Goal: Information Seeking & Learning: Learn about a topic

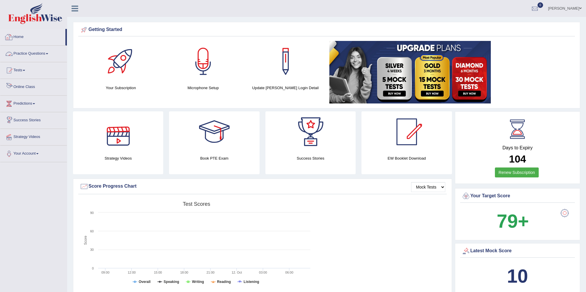
click at [27, 57] on link "Practice Questions" at bounding box center [33, 53] width 67 height 15
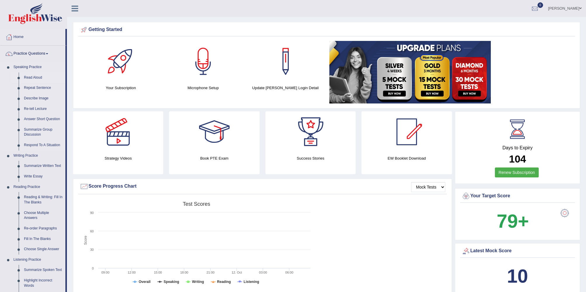
click at [29, 79] on link "Read Aloud" at bounding box center [43, 77] width 44 height 11
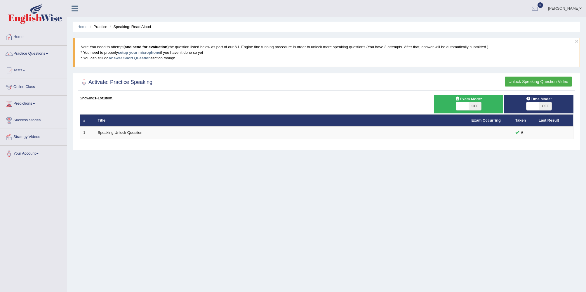
click at [477, 107] on span "OFF" at bounding box center [474, 106] width 13 height 8
checkbox input "true"
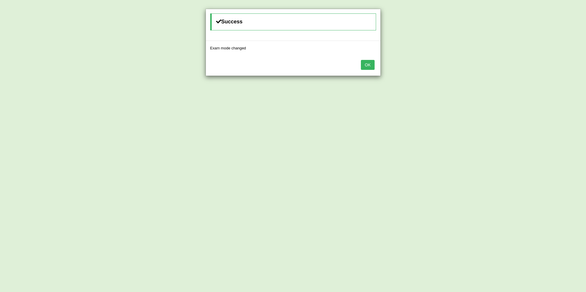
click at [366, 62] on button "OK" at bounding box center [367, 65] width 13 height 10
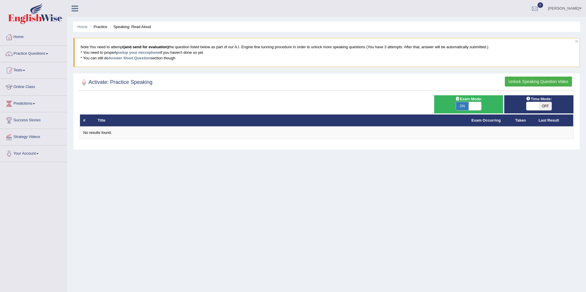
click at [539, 105] on div "ON OFF" at bounding box center [533, 106] width 38 height 8
click at [544, 106] on span "OFF" at bounding box center [545, 106] width 13 height 8
checkbox input "true"
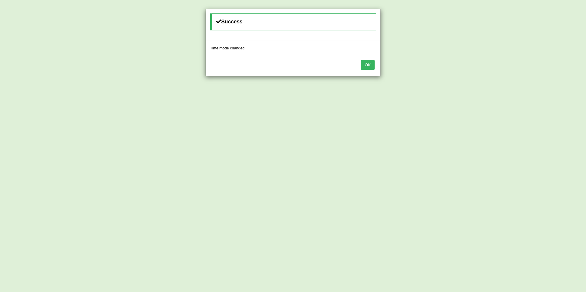
click at [368, 63] on button "OK" at bounding box center [367, 65] width 13 height 10
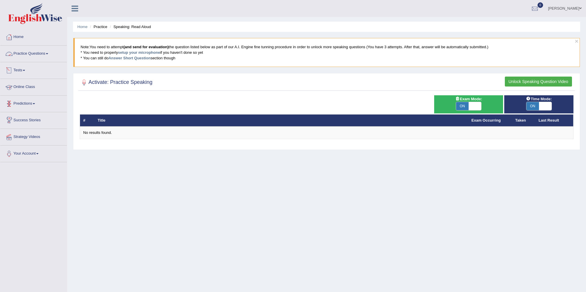
click at [32, 52] on link "Practice Questions" at bounding box center [33, 53] width 67 height 15
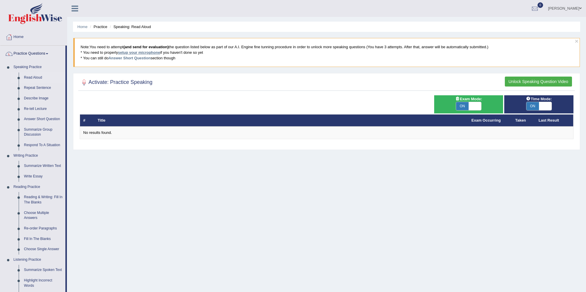
click at [136, 53] on link "setup your microphone" at bounding box center [139, 52] width 42 height 4
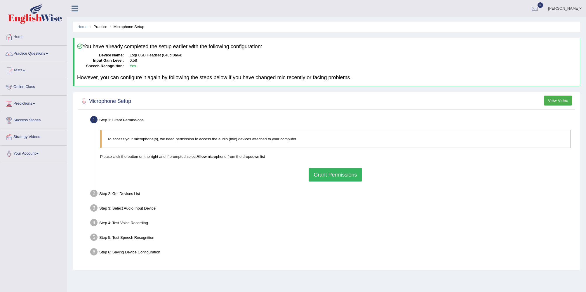
click at [336, 176] on button "Grant Permissions" at bounding box center [335, 174] width 53 height 13
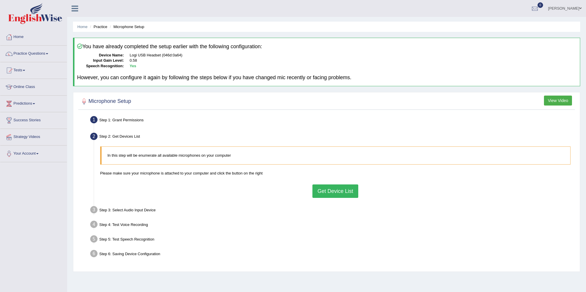
click at [337, 193] on button "Get Device List" at bounding box center [335, 190] width 46 height 13
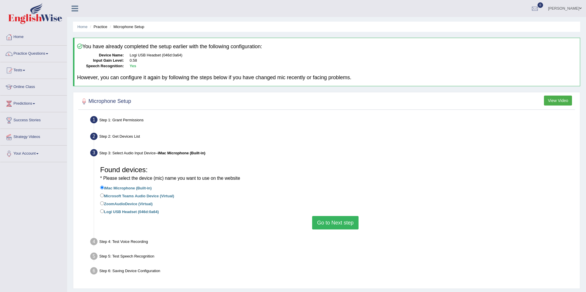
click at [131, 212] on label "Logi USB Headset (046d:0a64)" at bounding box center [129, 211] width 59 height 6
click at [104, 212] on input "Logi USB Headset (046d:0a64)" at bounding box center [102, 211] width 4 height 4
radio input "true"
click at [337, 223] on button "Go to Next step" at bounding box center [335, 222] width 46 height 13
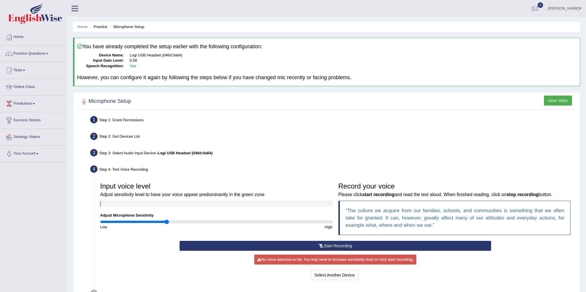
click at [311, 243] on button "Start Recording" at bounding box center [335, 246] width 311 height 10
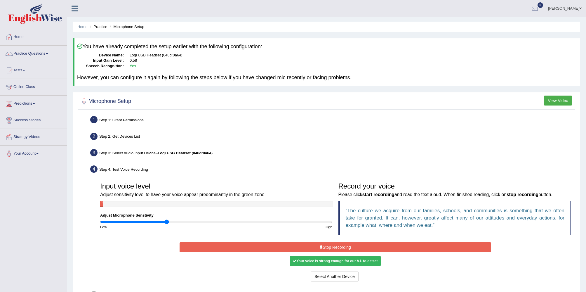
click at [332, 246] on button "Stop Recording" at bounding box center [335, 247] width 311 height 10
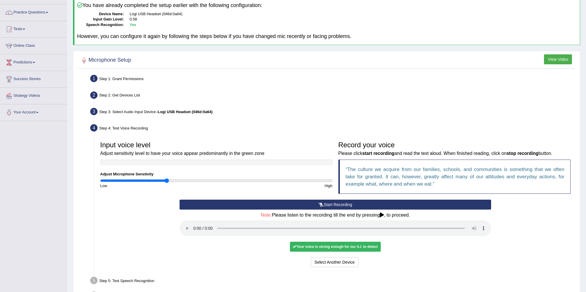
scroll to position [42, 0]
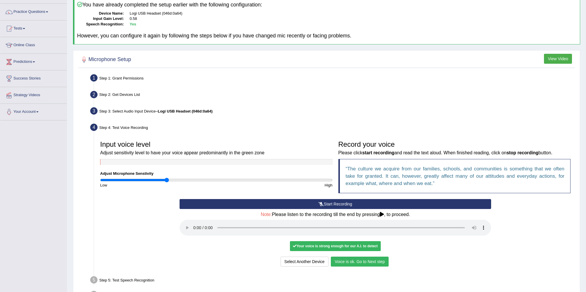
click at [360, 261] on button "Voice is ok. Go to Next step" at bounding box center [360, 261] width 58 height 10
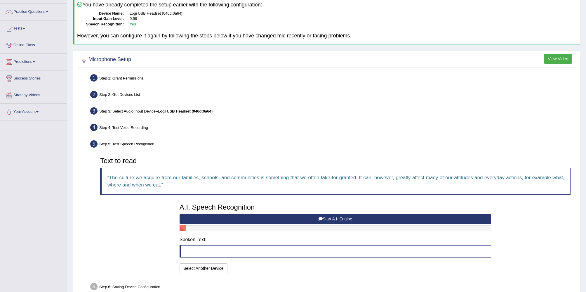
click at [299, 219] on button "Start A.I. Engine" at bounding box center [335, 219] width 311 height 10
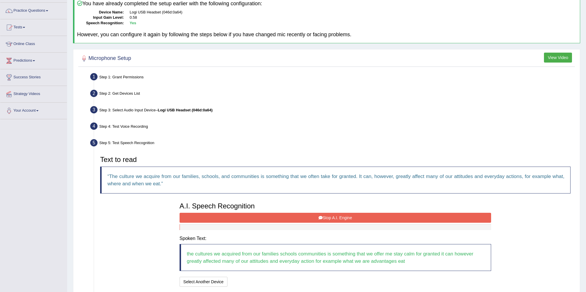
scroll to position [43, 0]
click at [292, 219] on button "Stop A.I. Engine" at bounding box center [335, 217] width 311 height 10
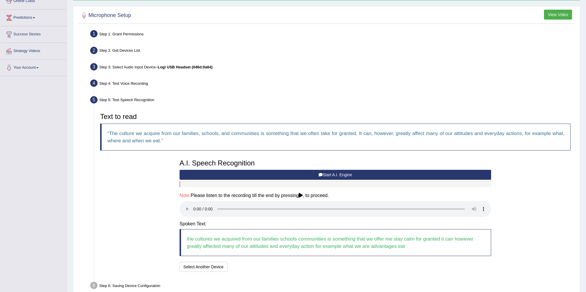
scroll to position [97, 0]
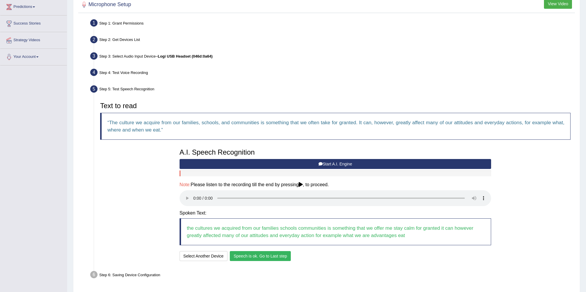
click at [261, 255] on button "Speech is ok. Go to Last step" at bounding box center [260, 256] width 61 height 10
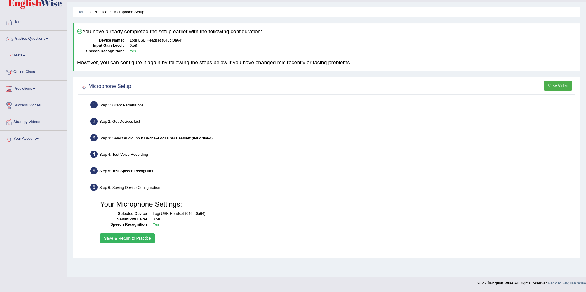
scroll to position [15, 0]
click at [130, 238] on button "Save & Return to Practice" at bounding box center [127, 238] width 55 height 10
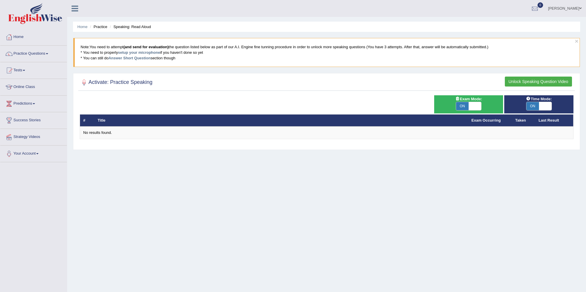
click at [528, 82] on button "Unlock Speaking Question Video" at bounding box center [538, 81] width 67 height 10
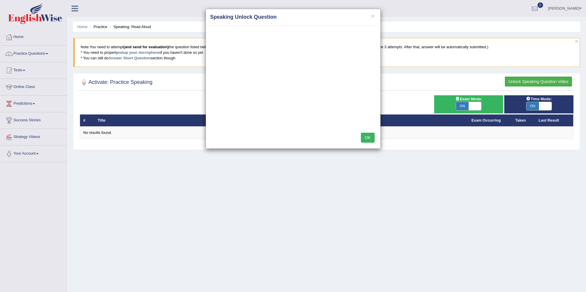
click at [32, 53] on div "× Speaking Unlock Question OK" at bounding box center [293, 146] width 586 height 292
click at [48, 53] on div "× Speaking Unlock Question OK" at bounding box center [293, 146] width 586 height 292
click at [367, 135] on button "OK" at bounding box center [367, 138] width 13 height 10
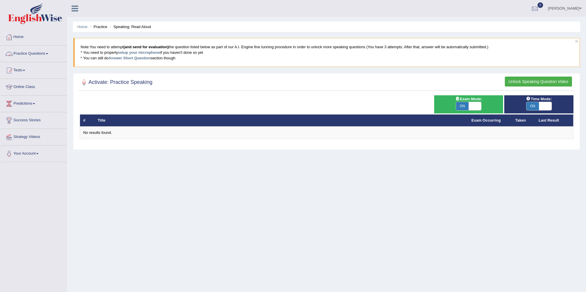
click at [24, 53] on link "Practice Questions" at bounding box center [33, 53] width 67 height 15
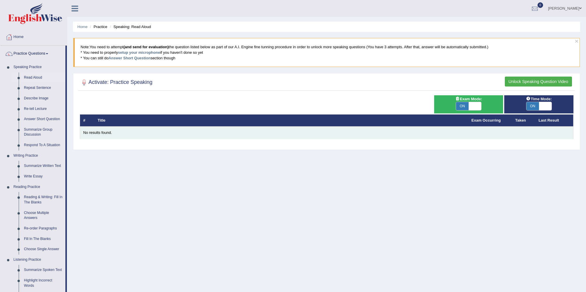
click at [104, 134] on div "No results found." at bounding box center [326, 133] width 487 height 6
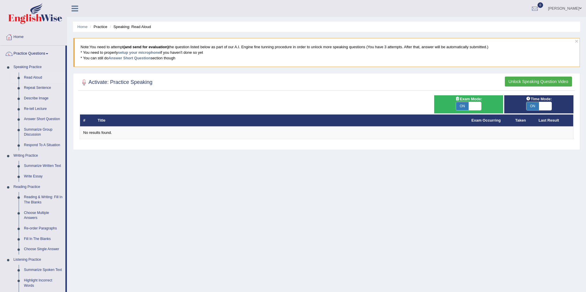
click at [528, 82] on button "Unlock Speaking Question Video" at bounding box center [538, 81] width 67 height 10
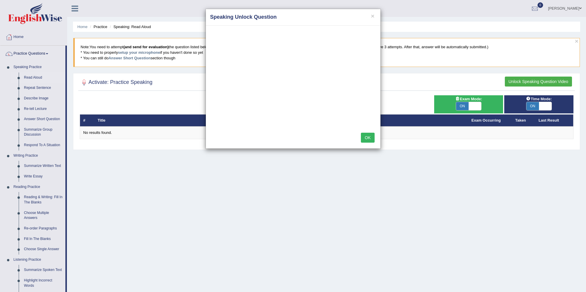
click at [371, 139] on button "OK" at bounding box center [367, 138] width 13 height 10
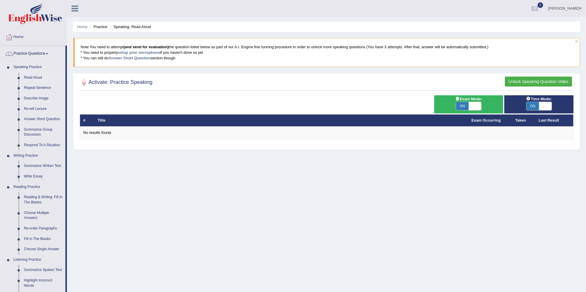
click at [34, 74] on link "Read Aloud" at bounding box center [43, 77] width 44 height 11
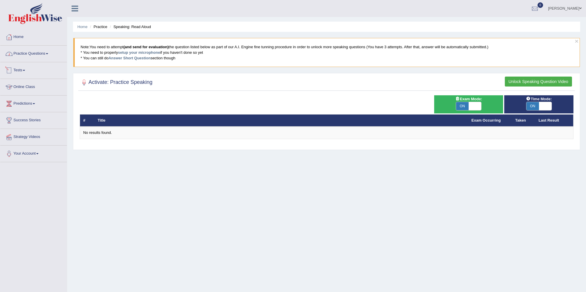
click at [45, 55] on link "Practice Questions" at bounding box center [33, 53] width 67 height 15
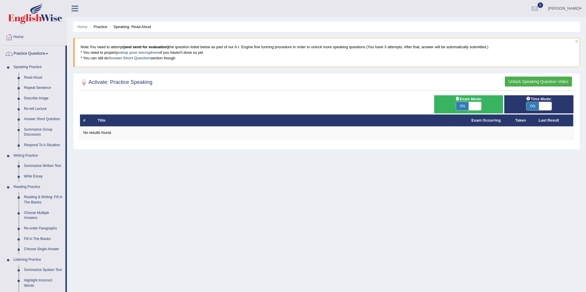
click at [36, 78] on link "Read Aloud" at bounding box center [43, 77] width 44 height 11
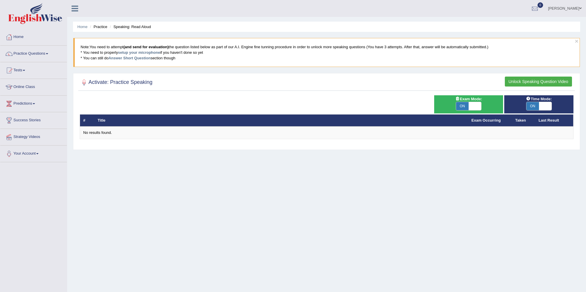
click at [475, 105] on span at bounding box center [474, 106] width 13 height 8
checkbox input "false"
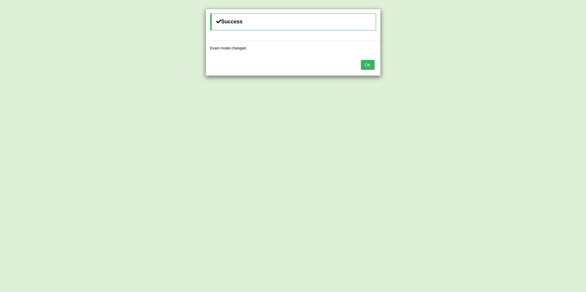
click at [373, 65] on button "OK" at bounding box center [367, 65] width 13 height 10
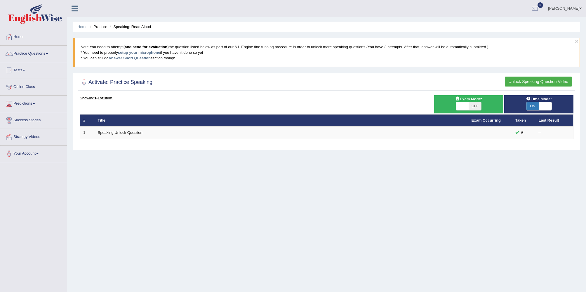
click at [547, 104] on span at bounding box center [545, 106] width 13 height 8
click at [546, 106] on span at bounding box center [545, 106] width 13 height 8
checkbox input "false"
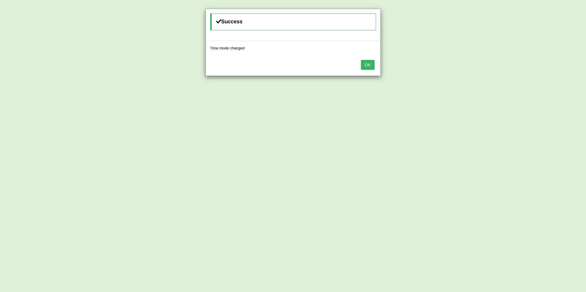
click at [372, 65] on button "OK" at bounding box center [367, 65] width 13 height 10
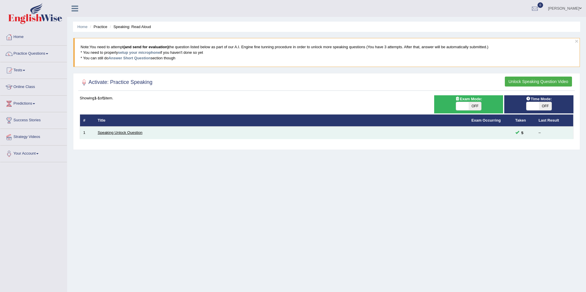
click at [121, 133] on link "Speaking Unlock Question" at bounding box center [120, 132] width 45 height 4
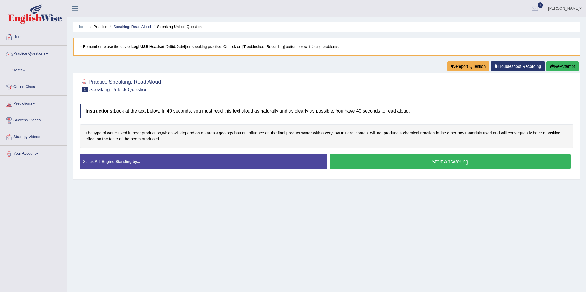
click at [371, 164] on button "Start Answering" at bounding box center [450, 161] width 241 height 15
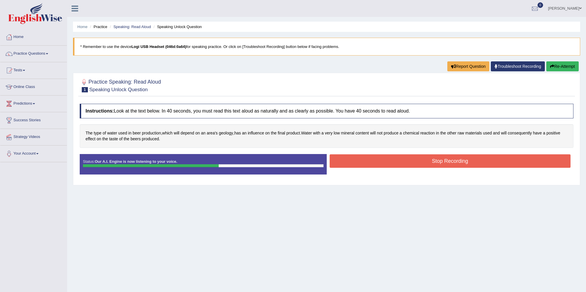
click at [369, 163] on button "Stop Recording" at bounding box center [450, 160] width 241 height 13
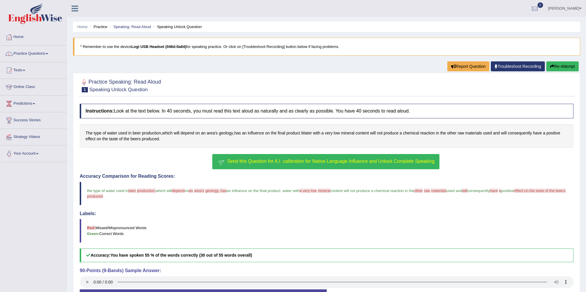
click at [258, 163] on span "Send this Question for A.I. calibration for Native Language Influence and Unloc…" at bounding box center [330, 160] width 207 height 5
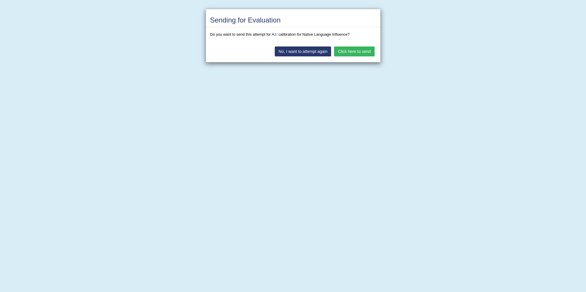
click at [349, 52] on button "Click here to send" at bounding box center [354, 51] width 40 height 10
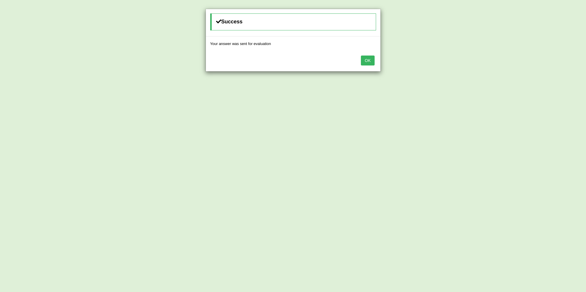
click at [369, 61] on button "OK" at bounding box center [367, 60] width 13 height 10
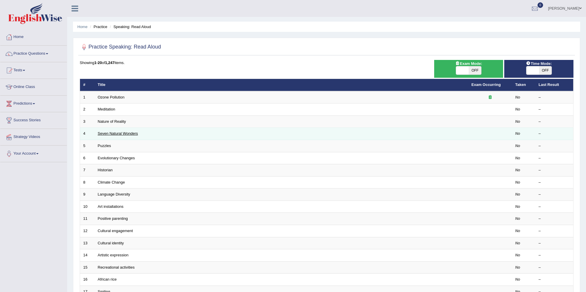
click at [111, 133] on link "Seven Natural Wonders" at bounding box center [118, 133] width 40 height 4
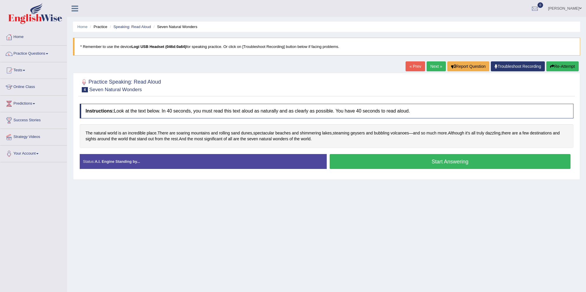
click at [415, 161] on button "Start Answering" at bounding box center [450, 161] width 241 height 15
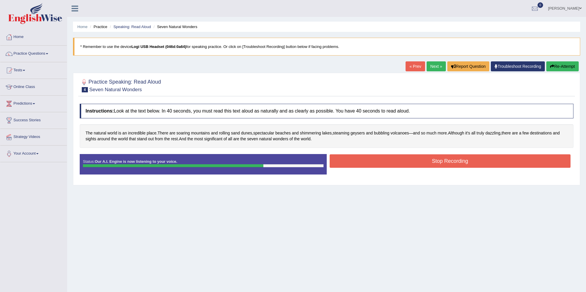
click at [391, 163] on button "Stop Recording" at bounding box center [450, 160] width 241 height 13
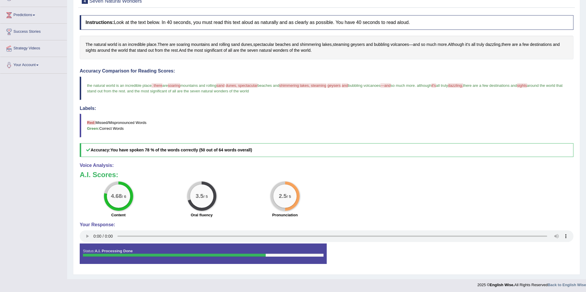
scroll to position [90, 0]
